Goal: Find specific page/section: Find specific page/section

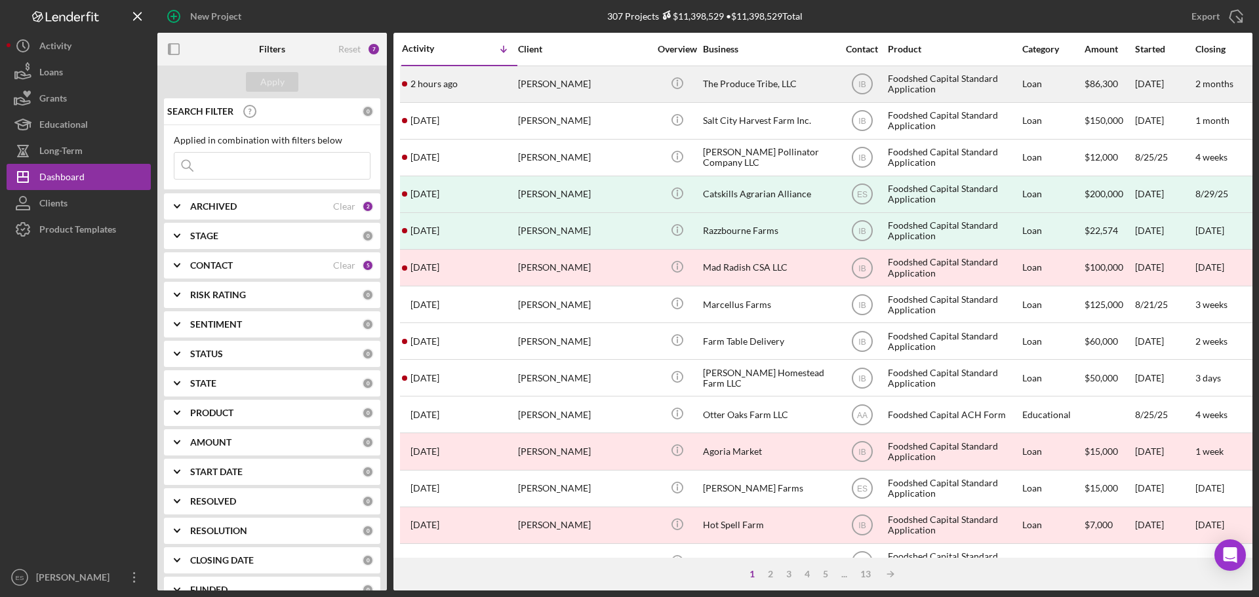
click at [714, 73] on div "The Produce Tribe, LLC" at bounding box center [768, 84] width 131 height 35
